Goal: Task Accomplishment & Management: Manage account settings

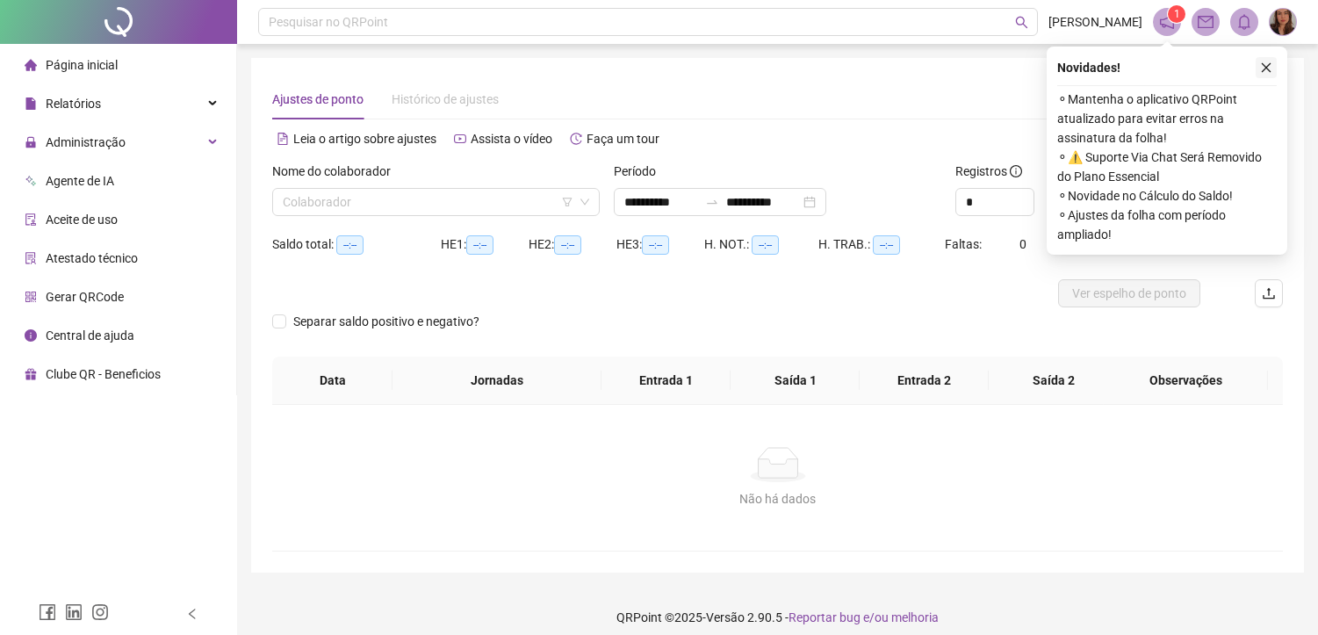
click at [1270, 66] on icon "close" at bounding box center [1266, 67] width 12 height 12
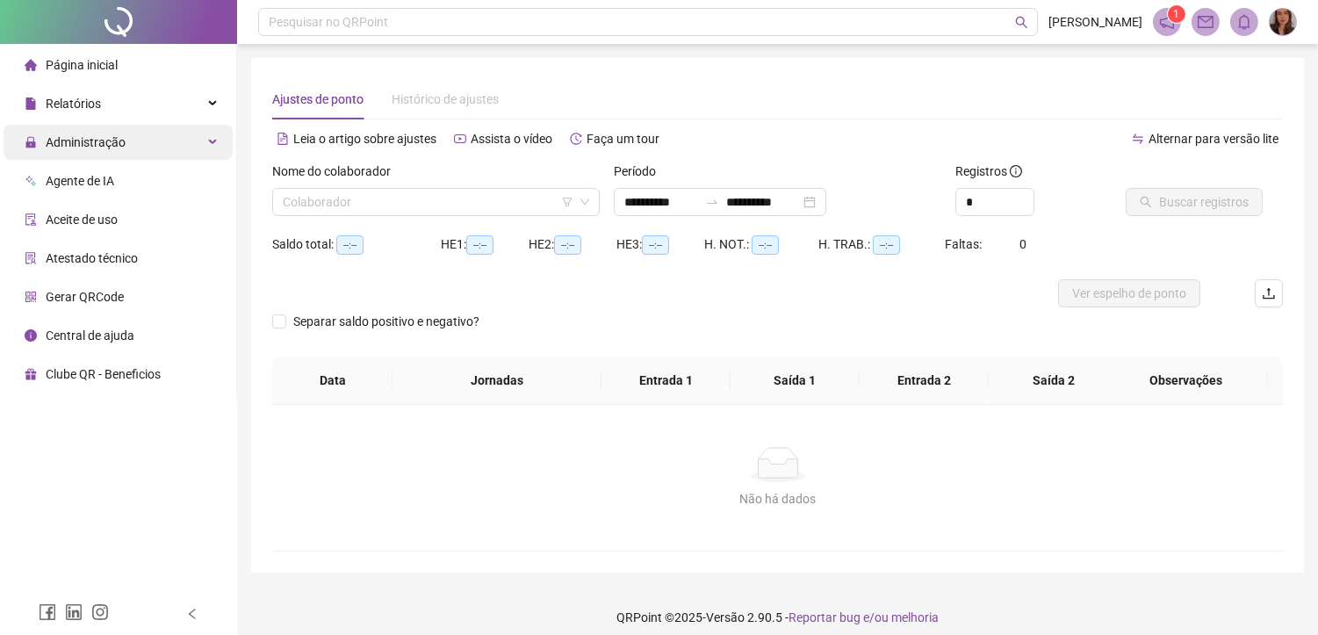
click at [114, 145] on span "Administração" at bounding box center [86, 142] width 80 height 14
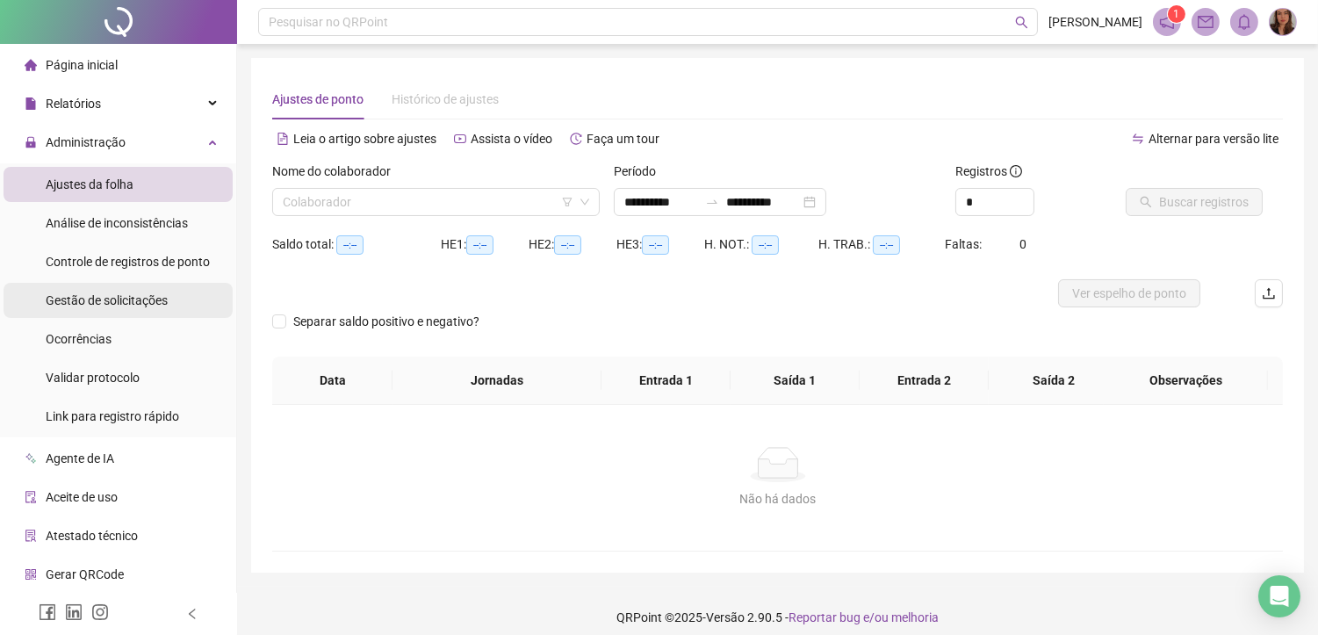
click at [112, 302] on span "Gestão de solicitações" at bounding box center [107, 300] width 122 height 14
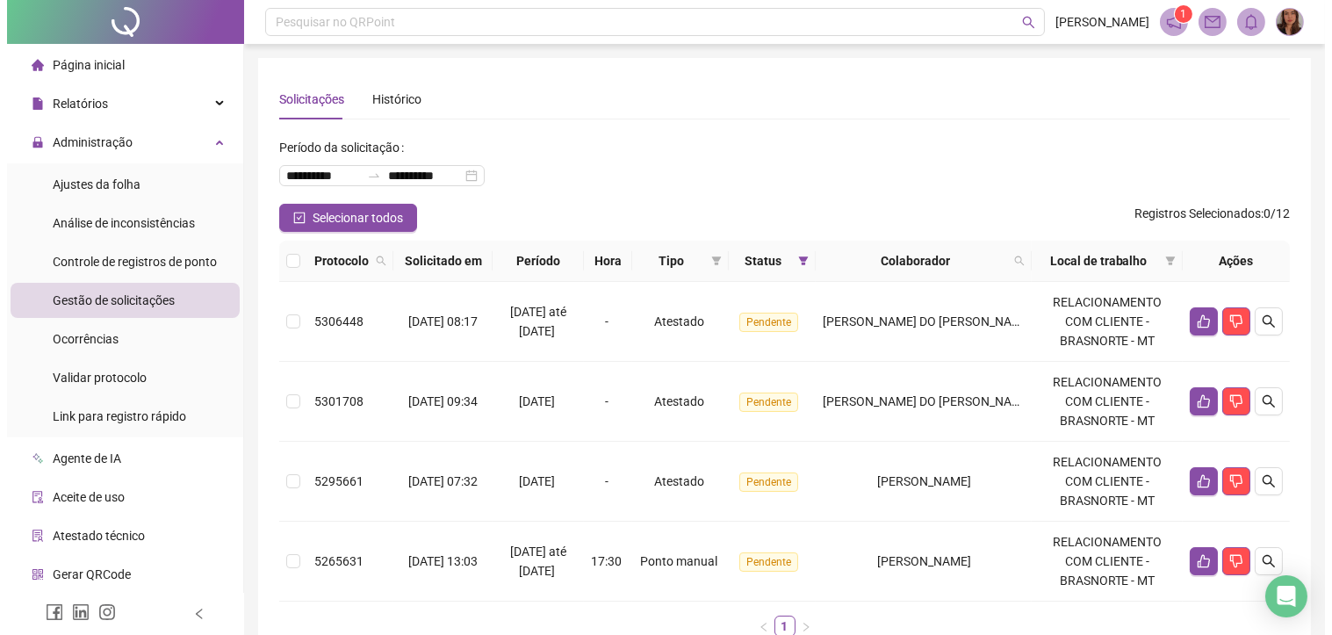
scroll to position [112, 0]
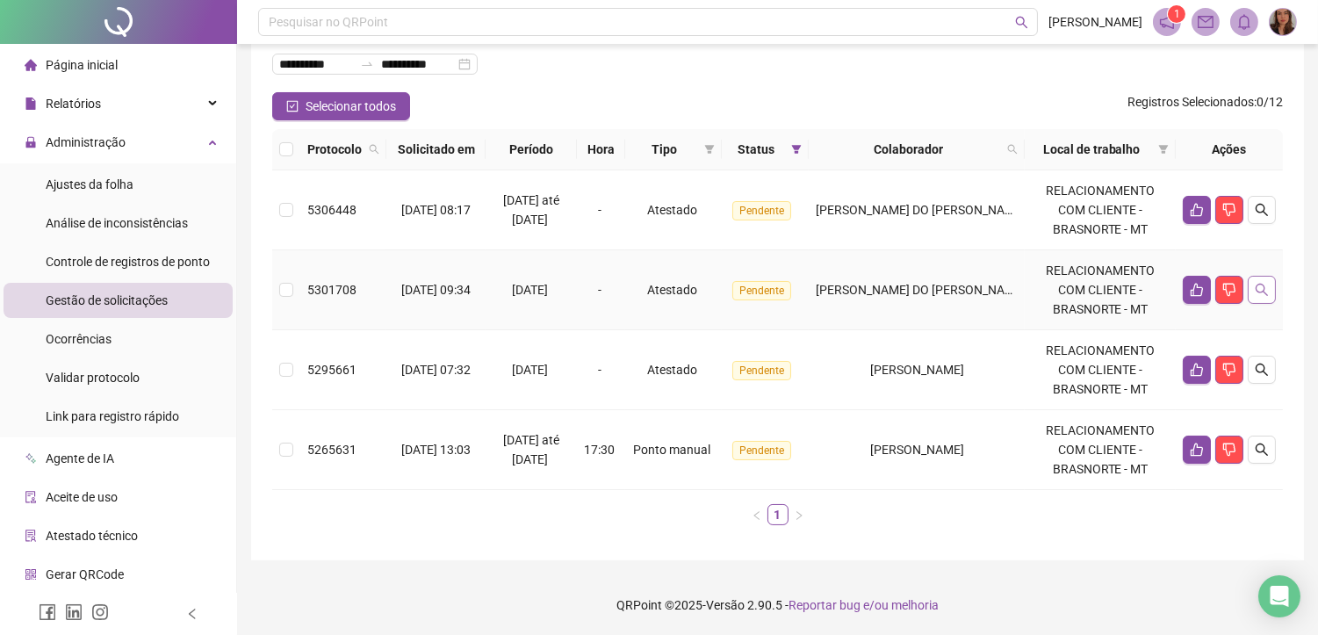
click at [1259, 292] on icon "search" at bounding box center [1262, 290] width 12 height 12
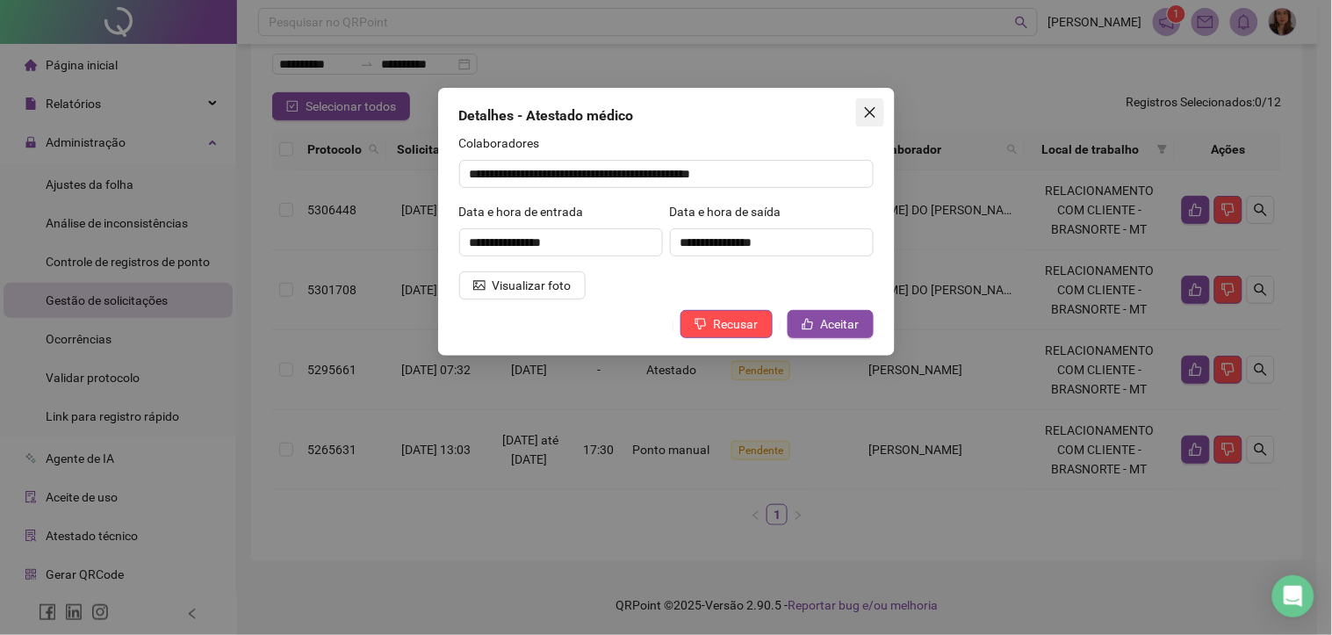
click at [865, 112] on icon "close" at bounding box center [870, 112] width 14 height 14
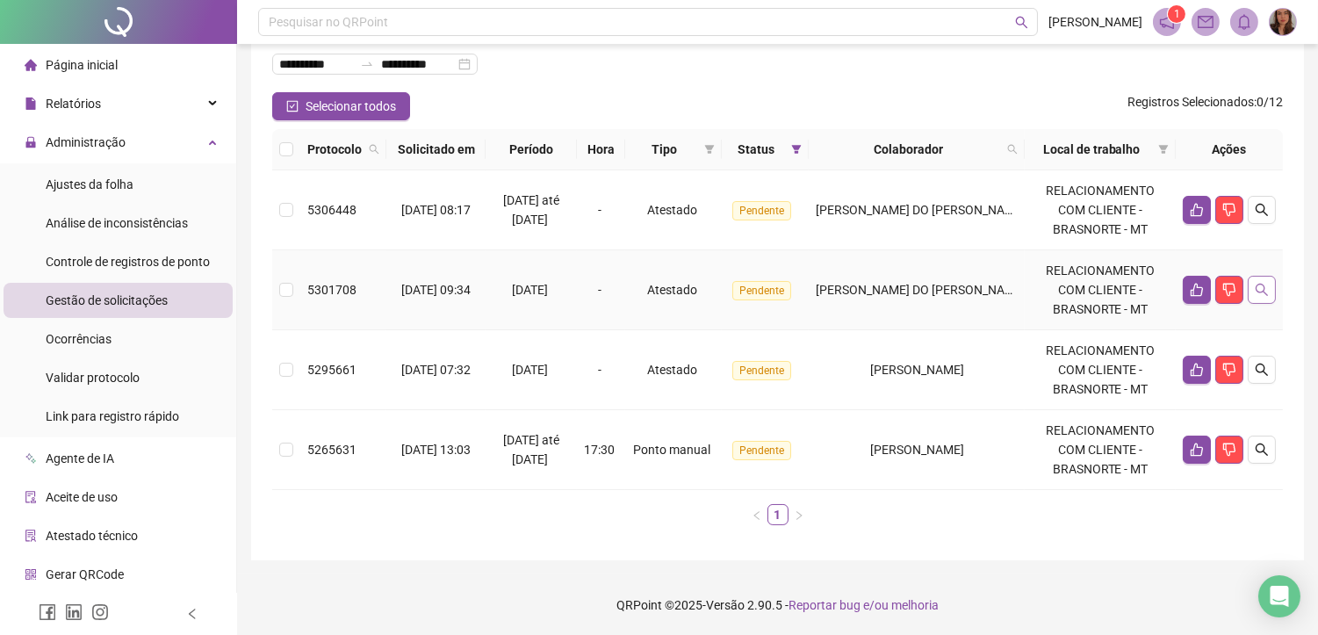
click at [1261, 291] on icon "search" at bounding box center [1262, 290] width 14 height 14
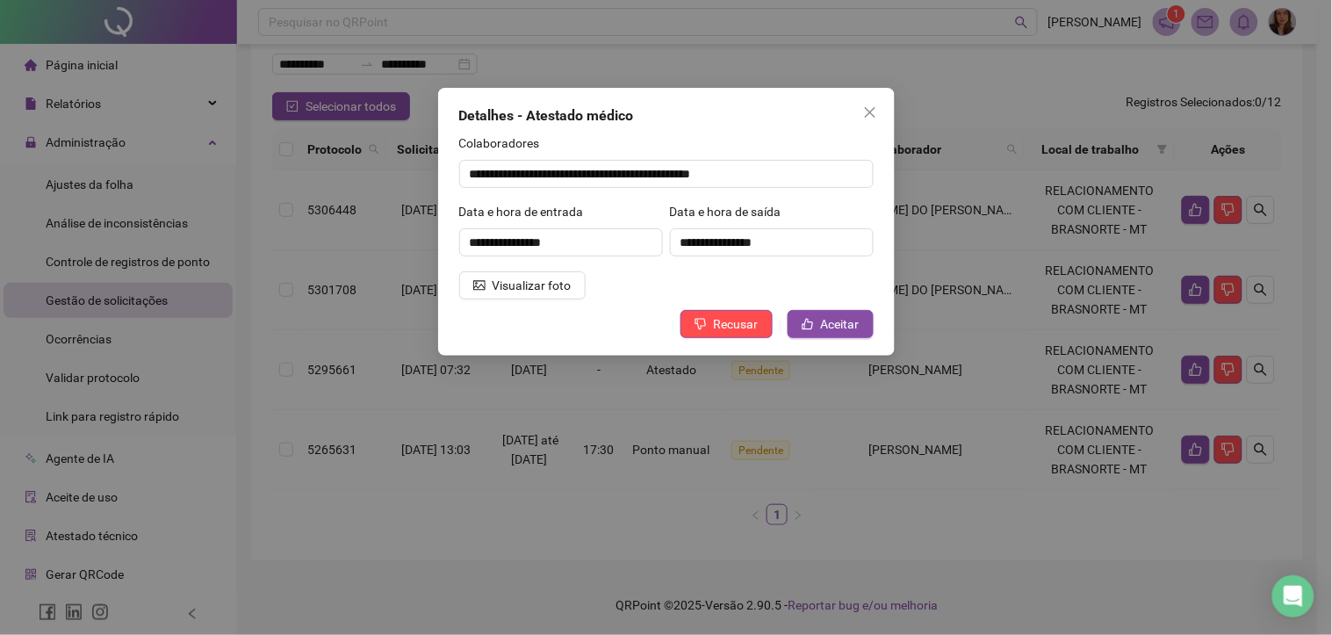
click at [1061, 230] on div "**********" at bounding box center [666, 317] width 1332 height 635
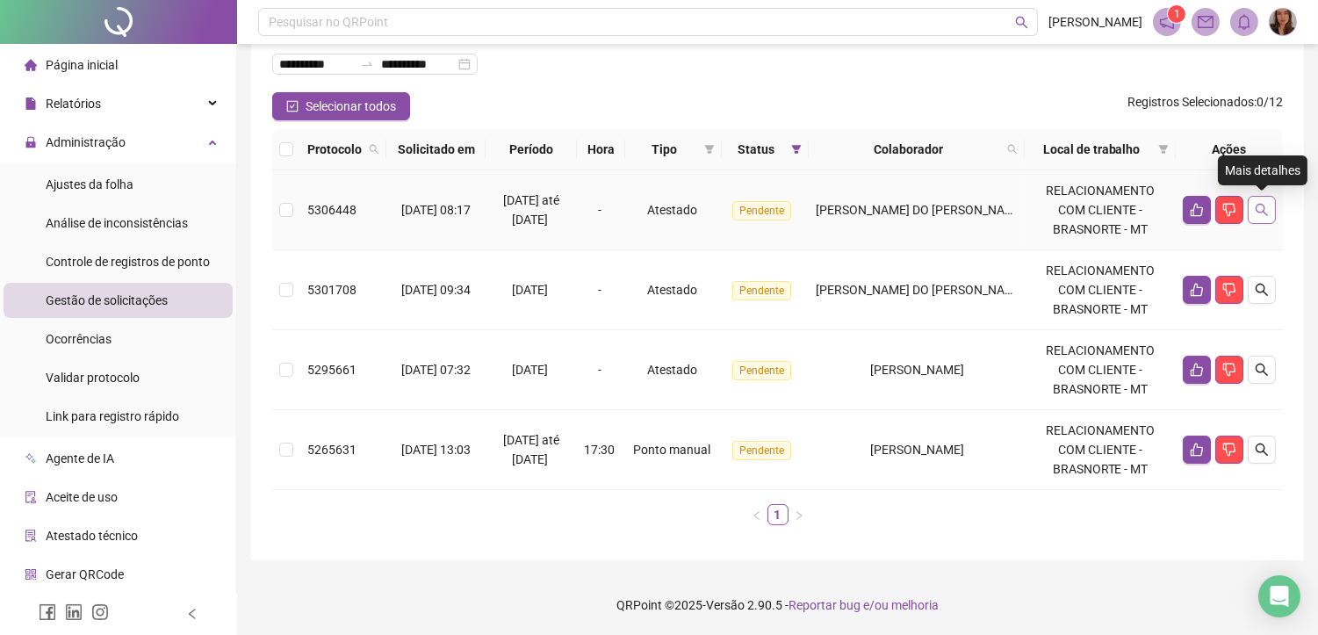
click at [1267, 213] on icon "search" at bounding box center [1262, 210] width 14 height 14
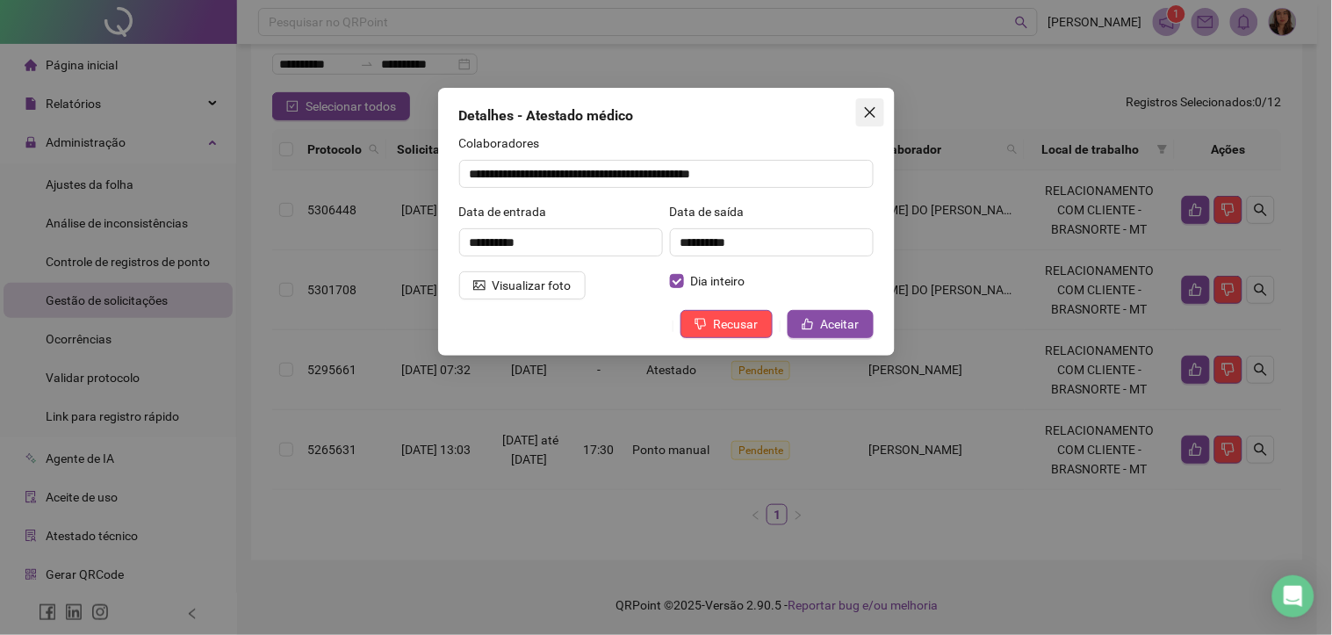
click at [873, 111] on icon "close" at bounding box center [870, 112] width 14 height 14
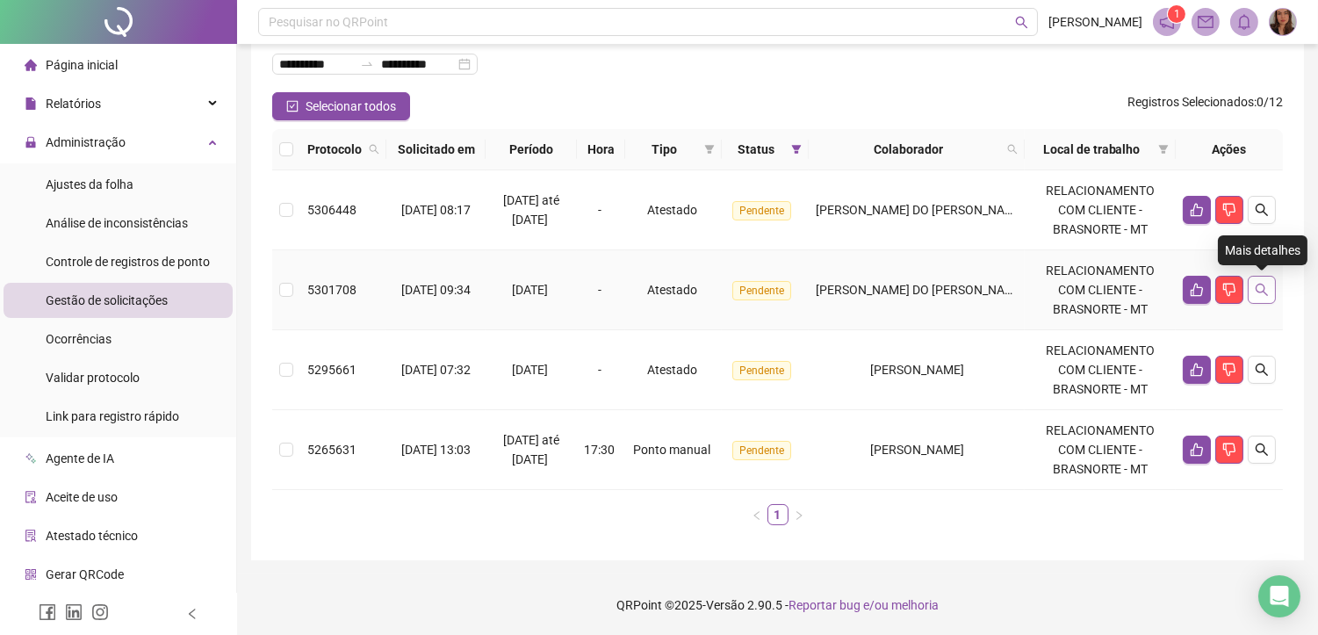
click at [1262, 292] on icon "search" at bounding box center [1262, 290] width 12 height 12
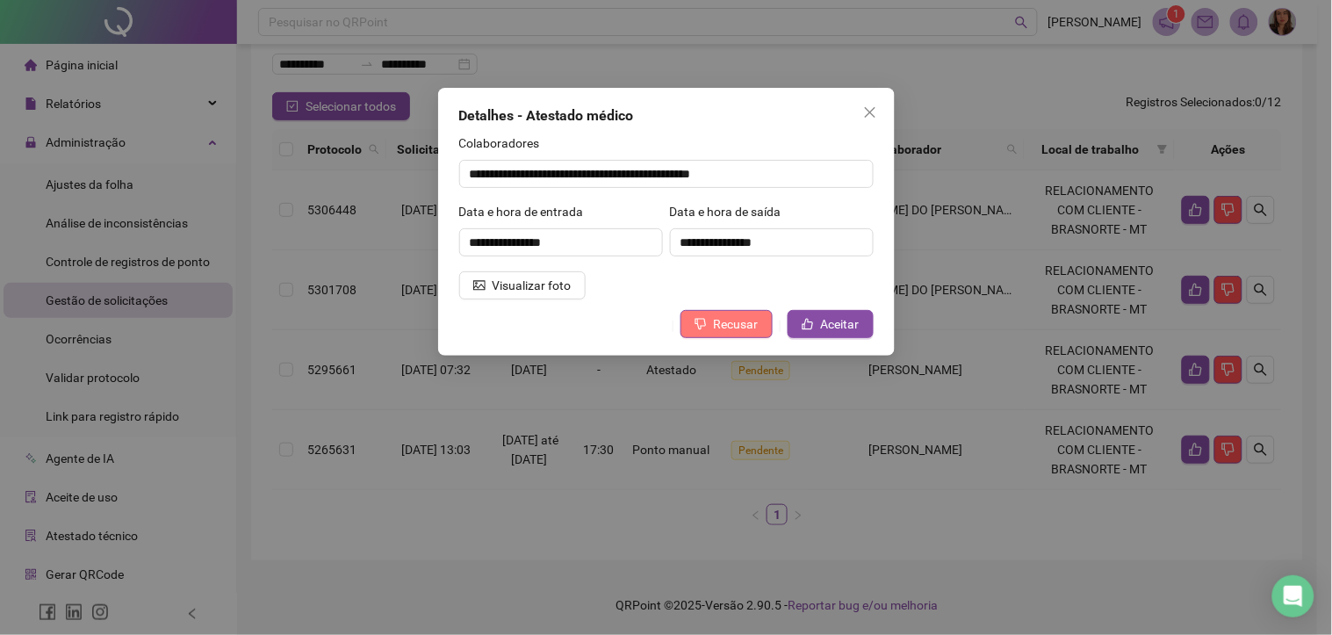
click at [732, 326] on span "Recusar" at bounding box center [736, 323] width 45 height 19
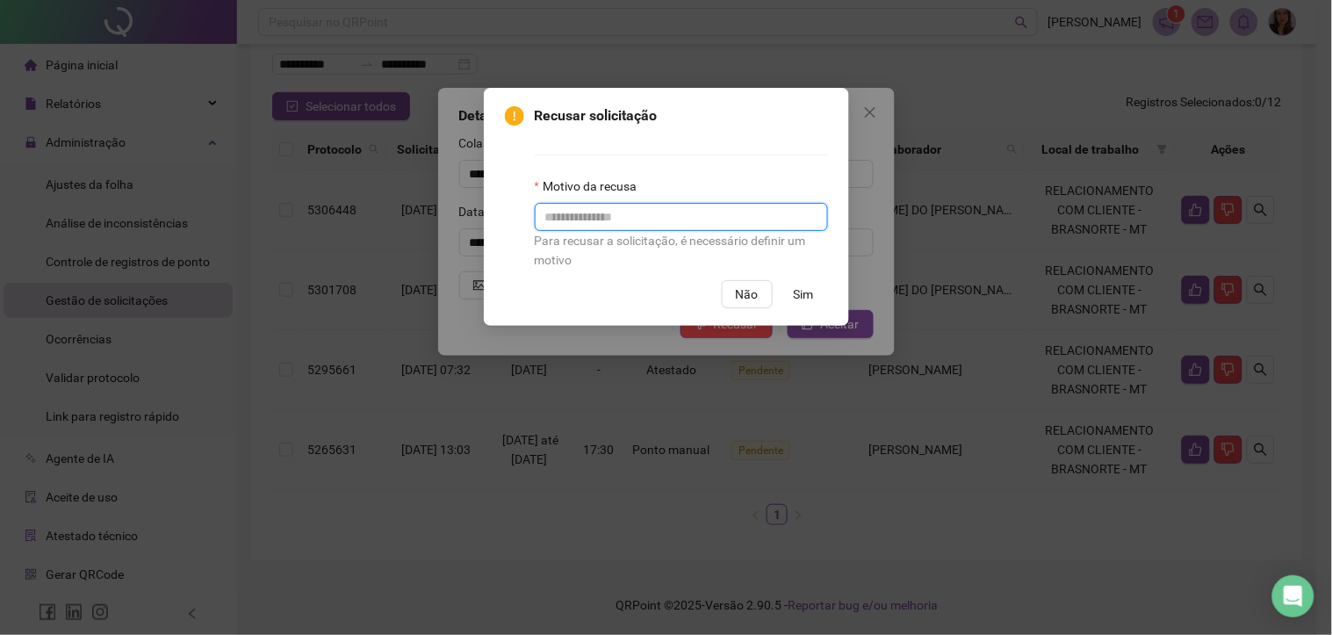
click at [595, 220] on input "text" at bounding box center [681, 217] width 293 height 28
type input "**********"
click at [799, 308] on button "Sim" at bounding box center [804, 294] width 48 height 28
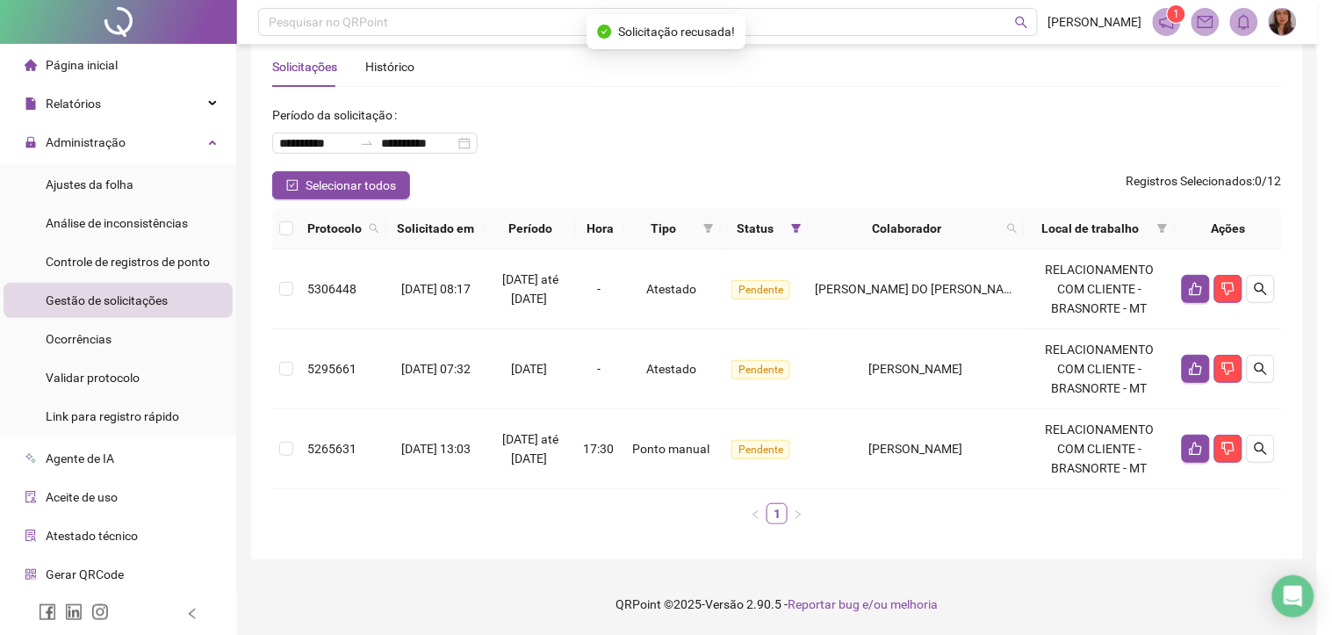
scroll to position [32, 0]
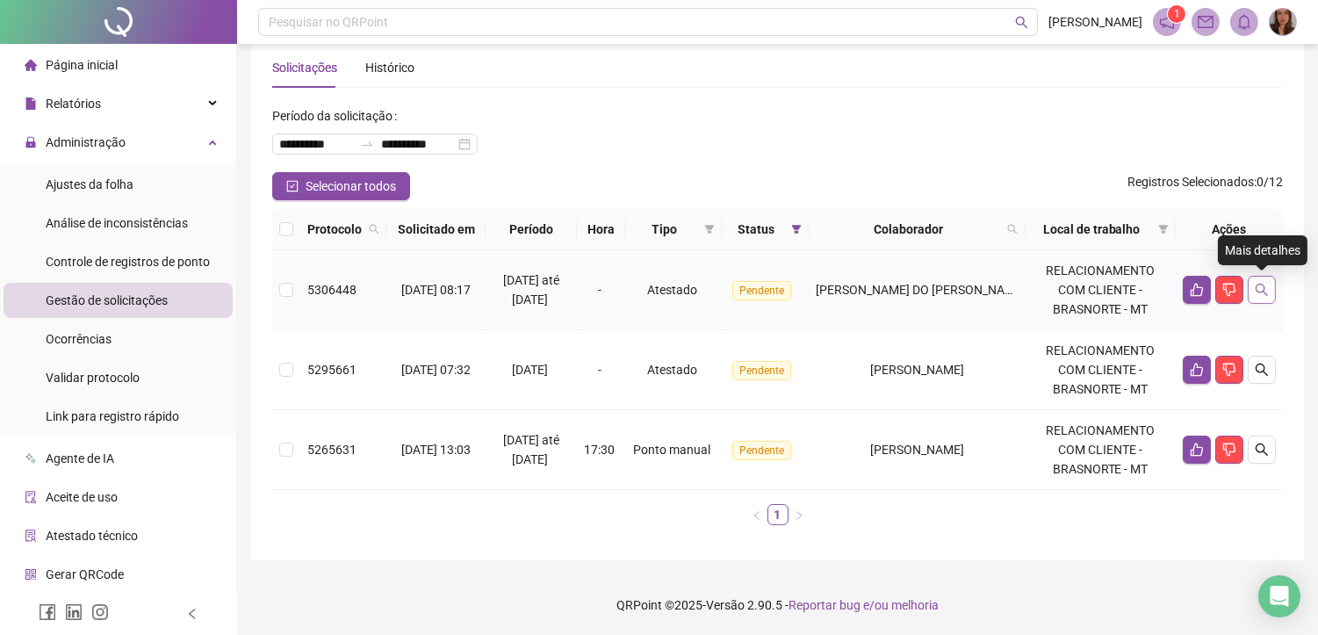
click at [1263, 290] on icon "search" at bounding box center [1262, 290] width 12 height 12
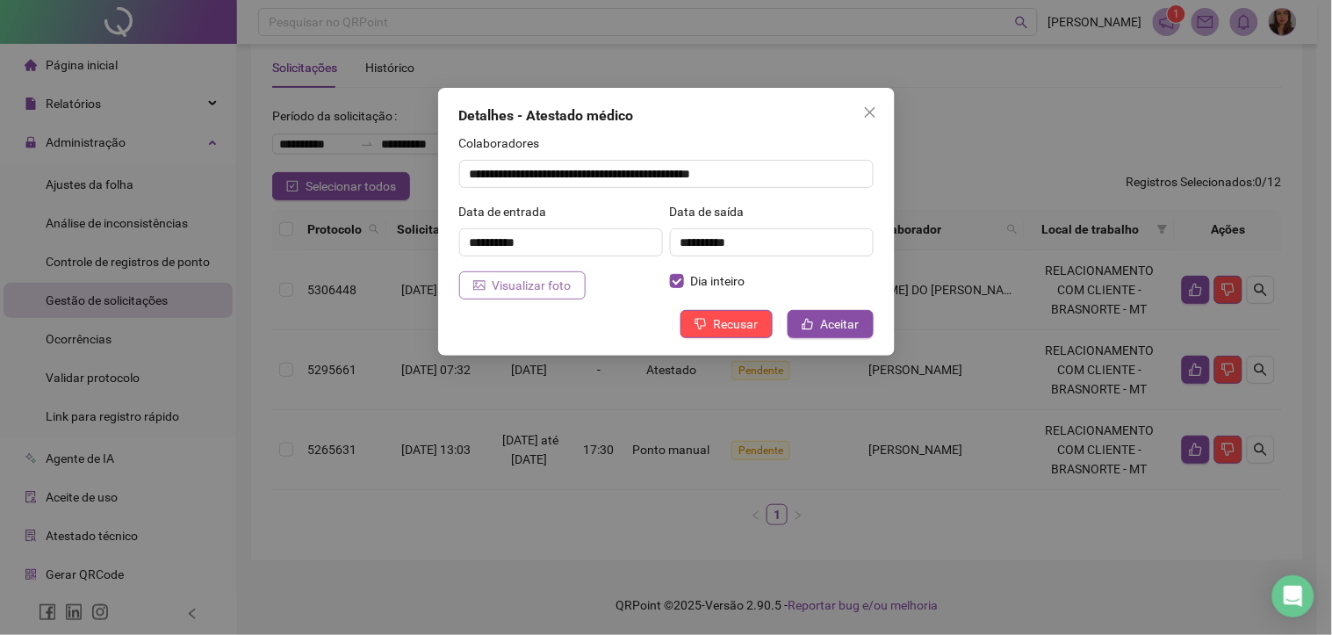
click at [540, 285] on span "Visualizar foto" at bounding box center [532, 285] width 79 height 19
drag, startPoint x: 594, startPoint y: 314, endPoint x: 591, endPoint y: 304, distance: 10.9
click at [594, 313] on div "Recusar Aceitar" at bounding box center [666, 324] width 415 height 28
click at [840, 323] on span "Aceitar" at bounding box center [840, 323] width 39 height 19
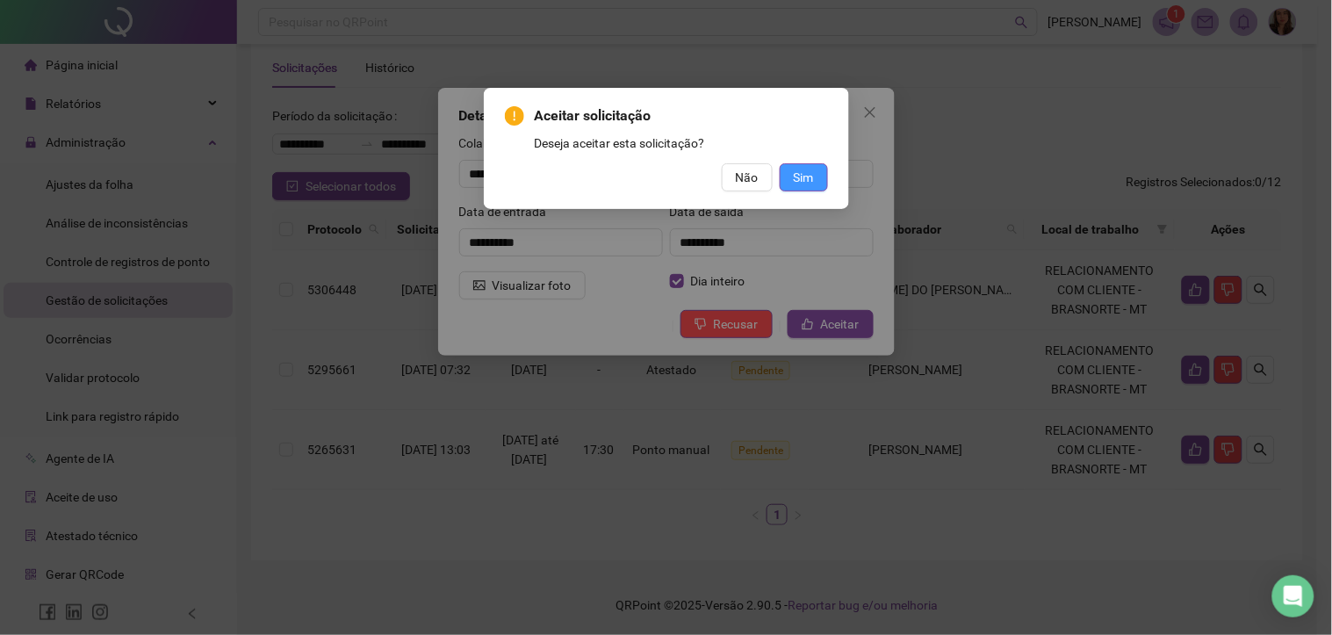
click at [811, 181] on span "Sim" at bounding box center [804, 177] width 20 height 19
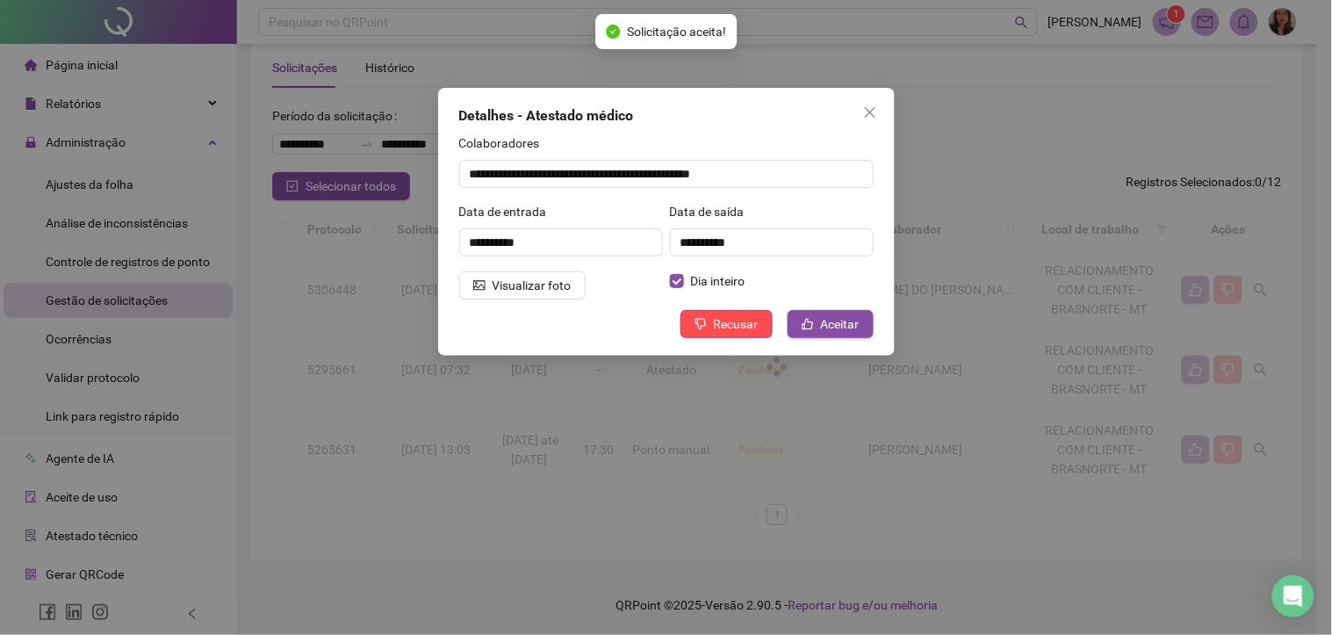
scroll to position [0, 0]
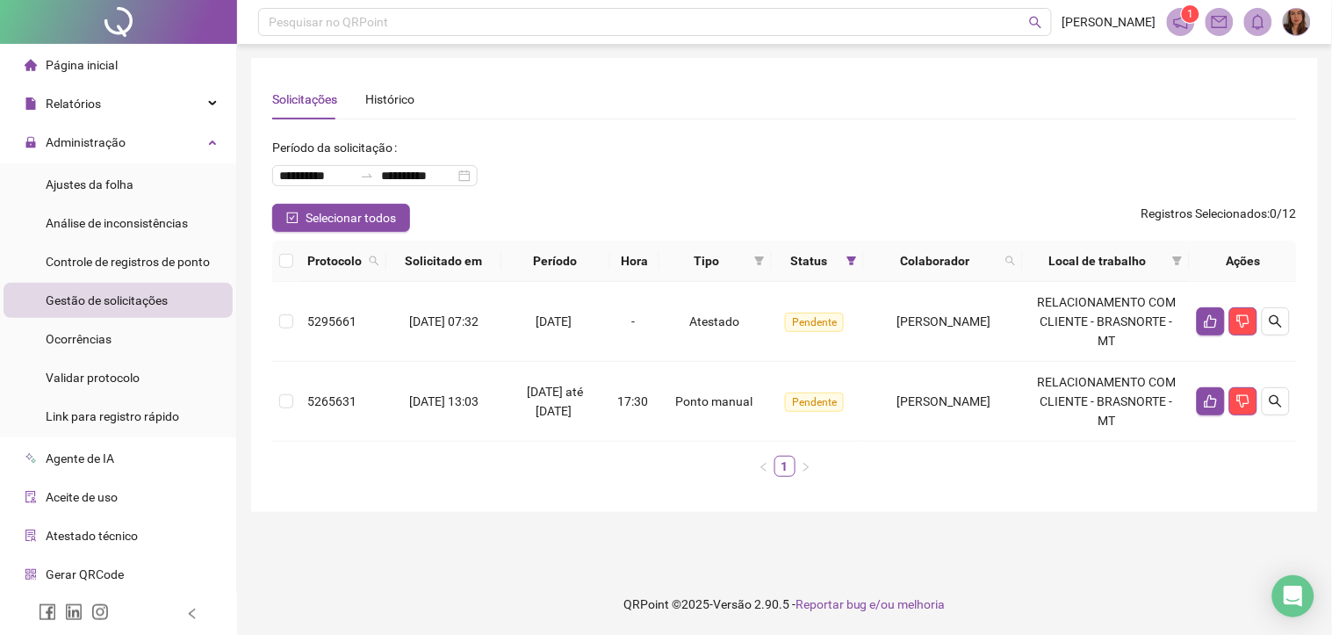
drag, startPoint x: 106, startPoint y: 309, endPoint x: 576, endPoint y: 50, distance: 536.6
click at [106, 307] on div "Gestão de solicitações" at bounding box center [107, 300] width 122 height 35
